Goal: Transaction & Acquisition: Purchase product/service

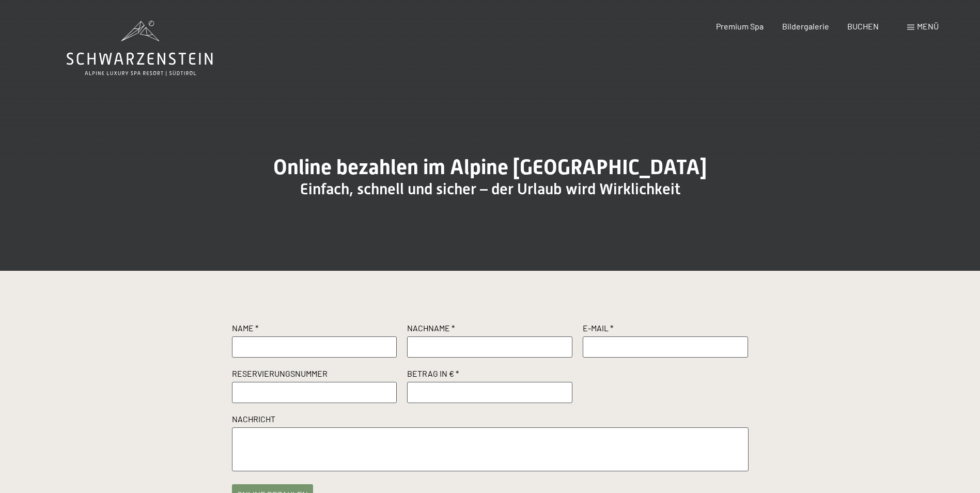
click at [298, 357] on input "text" at bounding box center [314, 346] width 165 height 21
type input "Roland"
type input "Stüben"
type input "rolandstueben@freenet.de"
click at [458, 402] on input "number" at bounding box center [489, 392] width 165 height 21
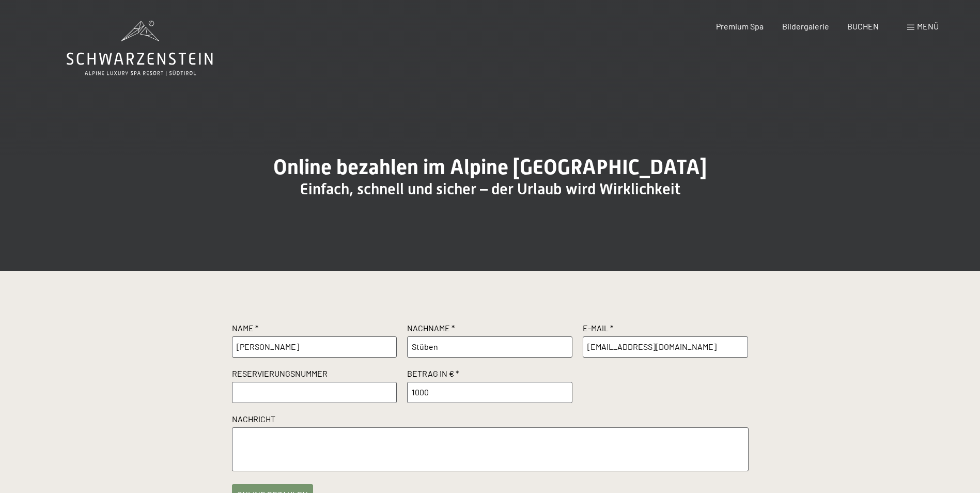
type input "1000"
click at [355, 427] on label "Nachricht" at bounding box center [490, 420] width 516 height 14
click at [282, 402] on input "text" at bounding box center [314, 392] width 165 height 21
paste input "R4173"
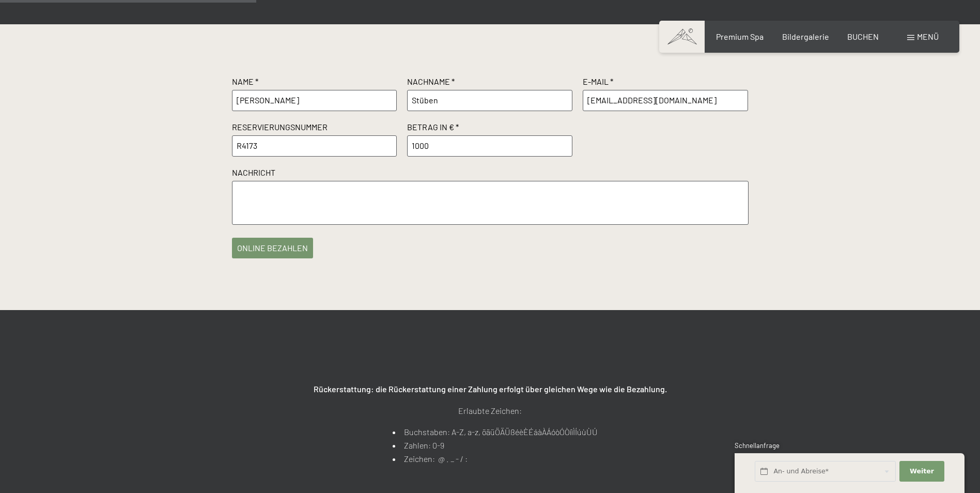
scroll to position [258, 0]
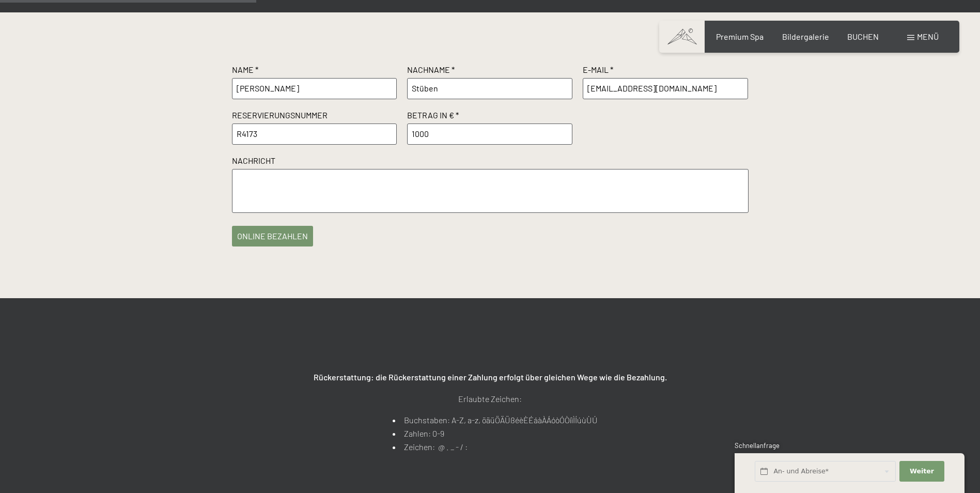
type input "R4173"
click at [430, 144] on input "1000" at bounding box center [489, 133] width 165 height 21
type input "1000.00"
click at [277, 244] on button "online bezahlen" at bounding box center [272, 233] width 81 height 21
